Goal: Obtain resource: Obtain resource

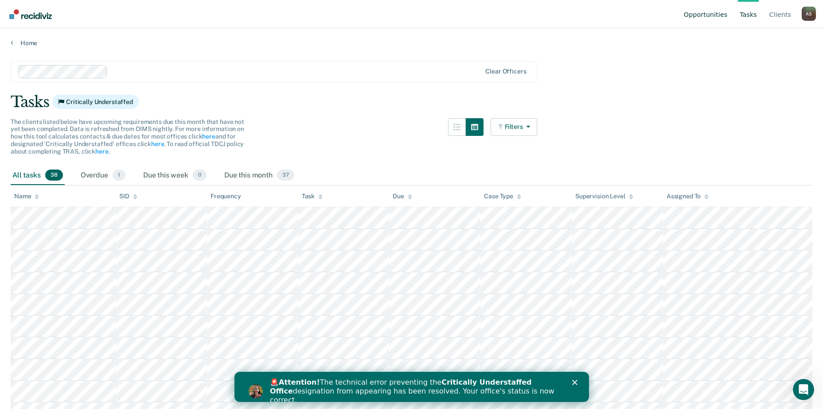
click at [712, 14] on link "Opportunities" at bounding box center [705, 14] width 47 height 28
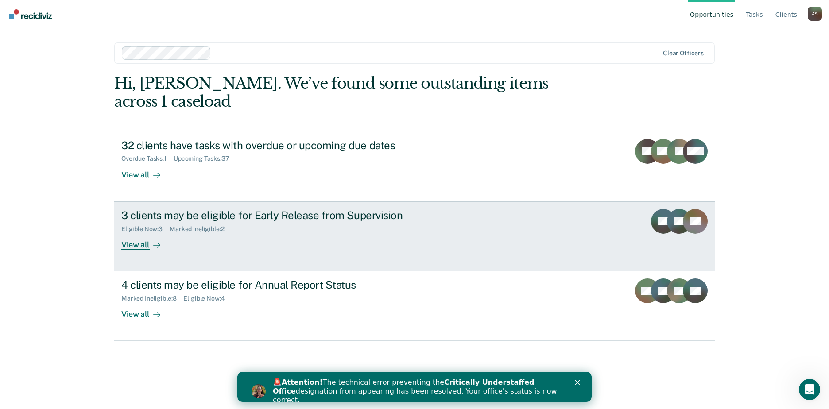
click at [393, 209] on div "3 clients may be eligible for Early Release from Supervision" at bounding box center [276, 215] width 311 height 13
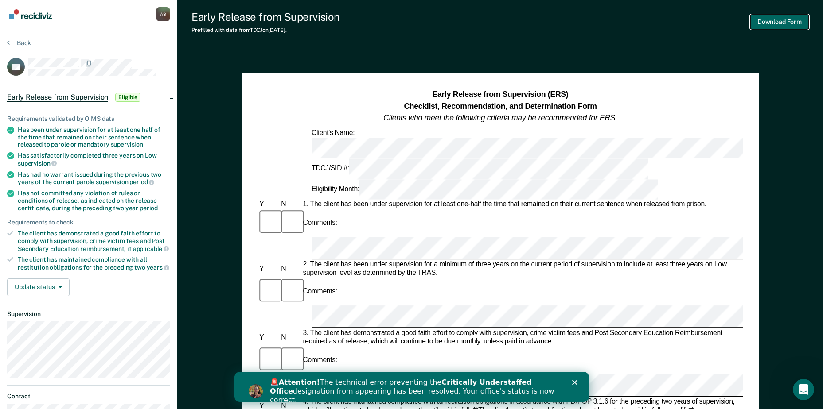
click at [777, 20] on button "Download Form" at bounding box center [779, 22] width 58 height 15
click at [782, 21] on button "Download Form" at bounding box center [779, 22] width 58 height 15
click at [773, 23] on button "Download Form" at bounding box center [779, 22] width 58 height 15
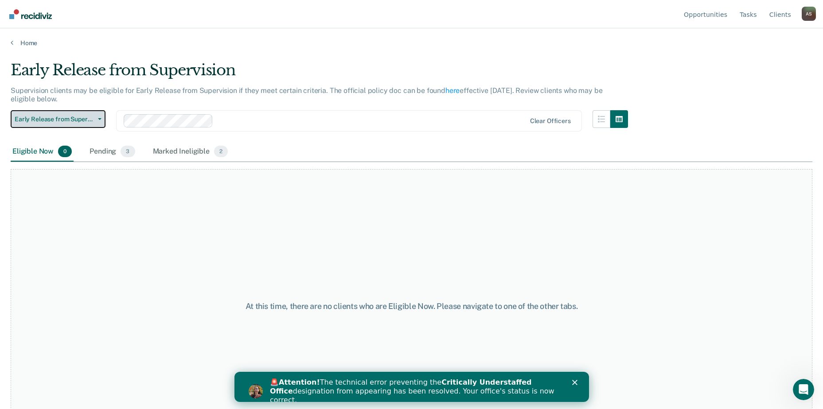
click at [102, 120] on button "Early Release from Supervision" at bounding box center [58, 119] width 95 height 18
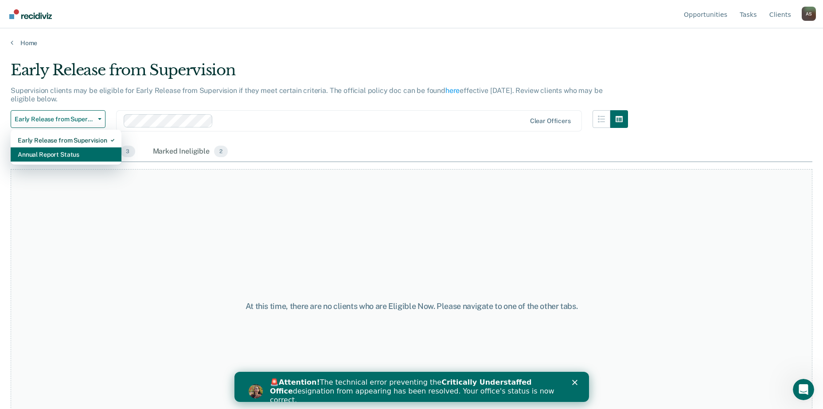
click at [86, 156] on div "Annual Report Status" at bounding box center [66, 155] width 97 height 14
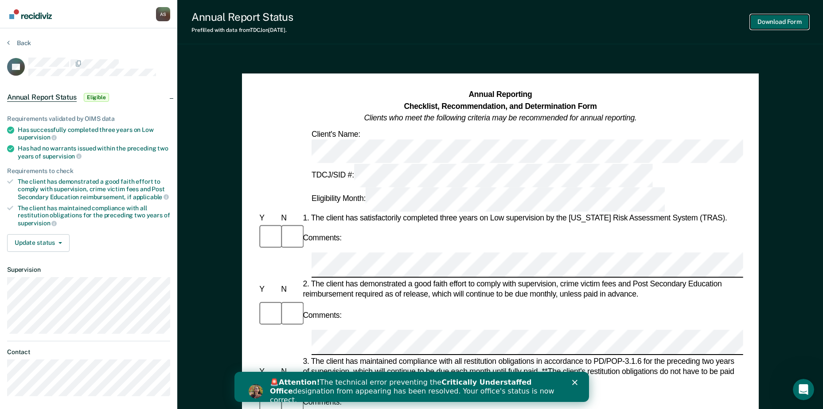
click at [779, 21] on button "Download Form" at bounding box center [779, 22] width 58 height 15
click at [782, 22] on button "Download Form" at bounding box center [779, 22] width 58 height 15
click at [776, 23] on button "Download Form" at bounding box center [779, 22] width 58 height 15
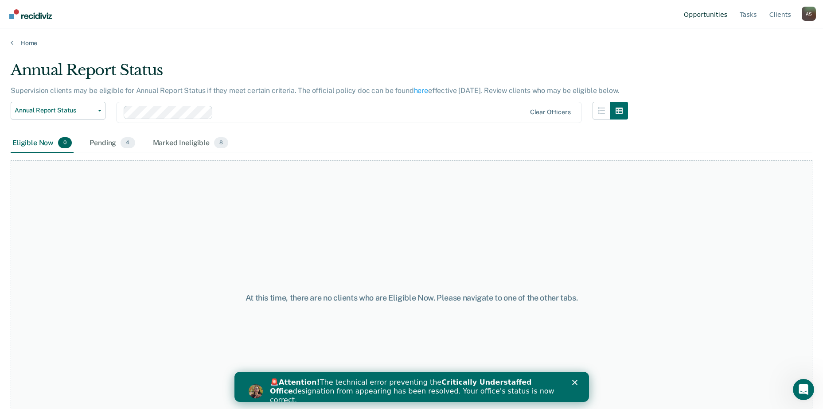
click at [703, 15] on link "Opportunities" at bounding box center [705, 14] width 47 height 28
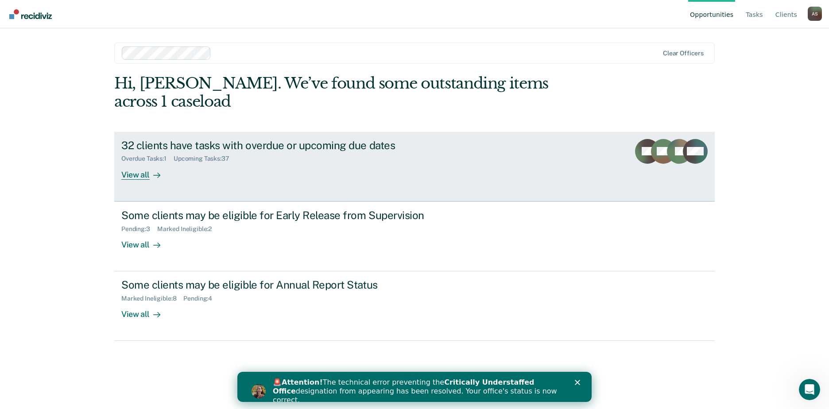
click at [389, 139] on div "32 clients have tasks with overdue or upcoming due dates" at bounding box center [276, 145] width 311 height 13
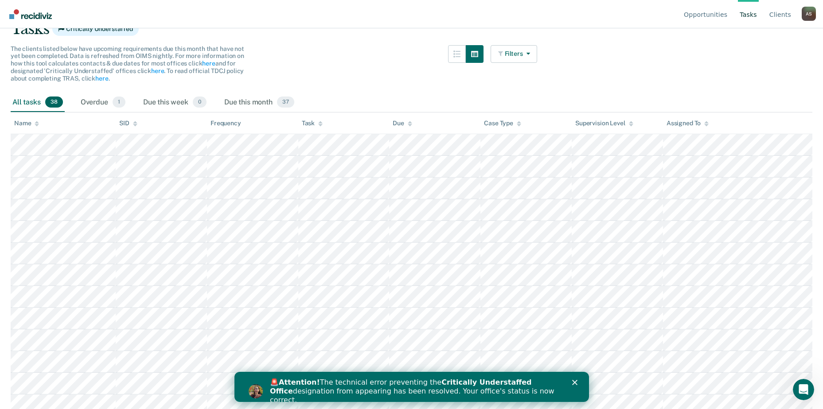
scroll to position [89, 0]
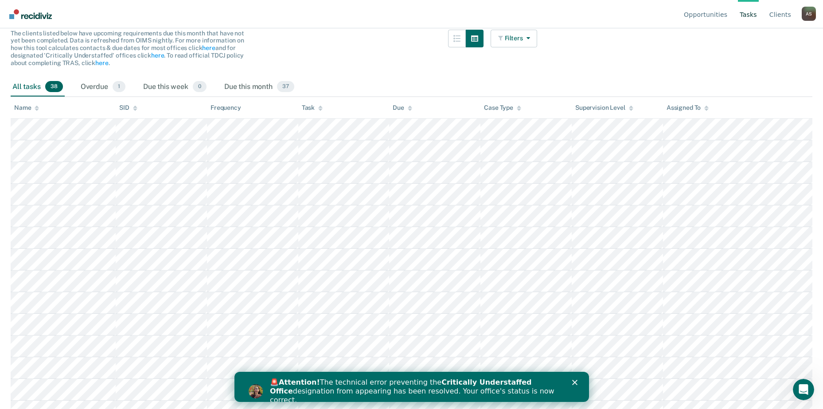
click at [575, 382] on polygon "Close" at bounding box center [574, 382] width 5 height 5
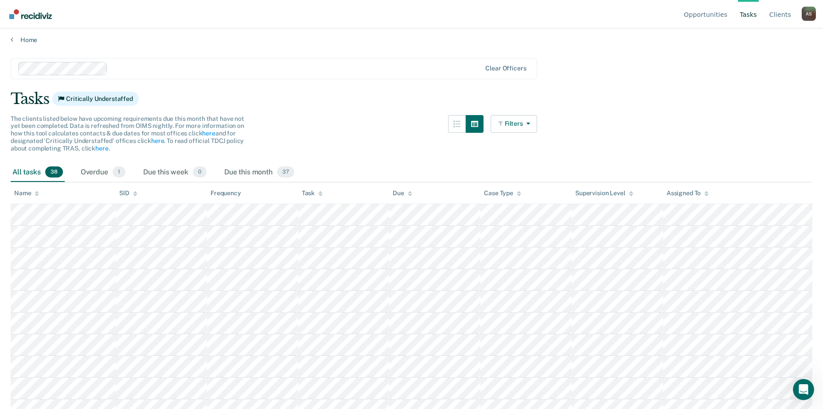
scroll to position [0, 0]
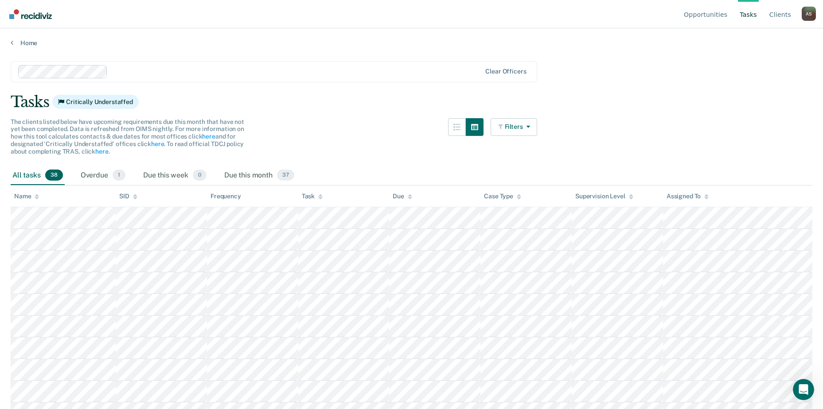
click at [808, 16] on div "A S" at bounding box center [809, 14] width 14 height 14
click at [758, 69] on link "Log Out" at bounding box center [772, 70] width 57 height 8
